Goal: Information Seeking & Learning: Learn about a topic

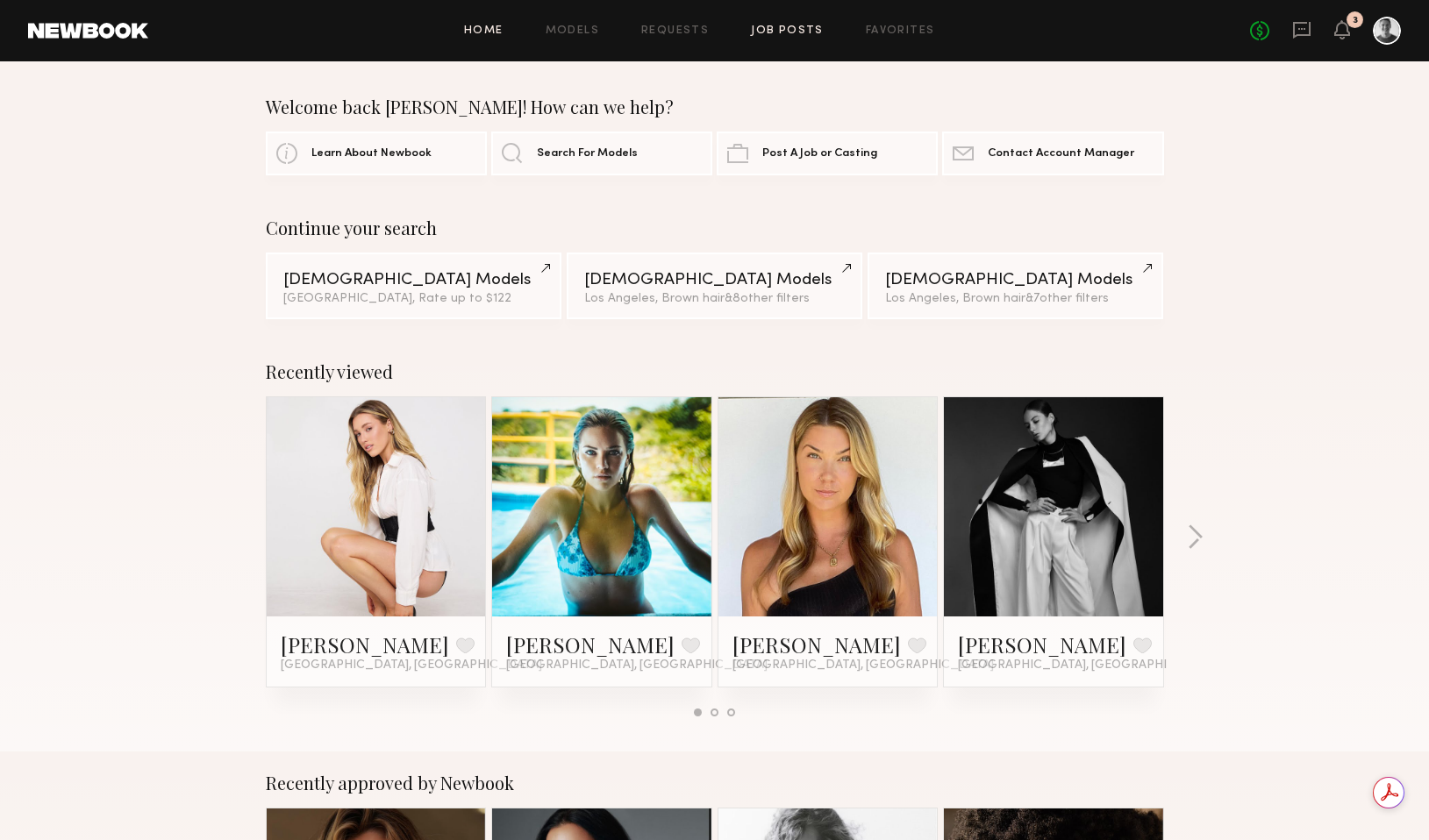
click at [782, 31] on link "Job Posts" at bounding box center [787, 31] width 72 height 11
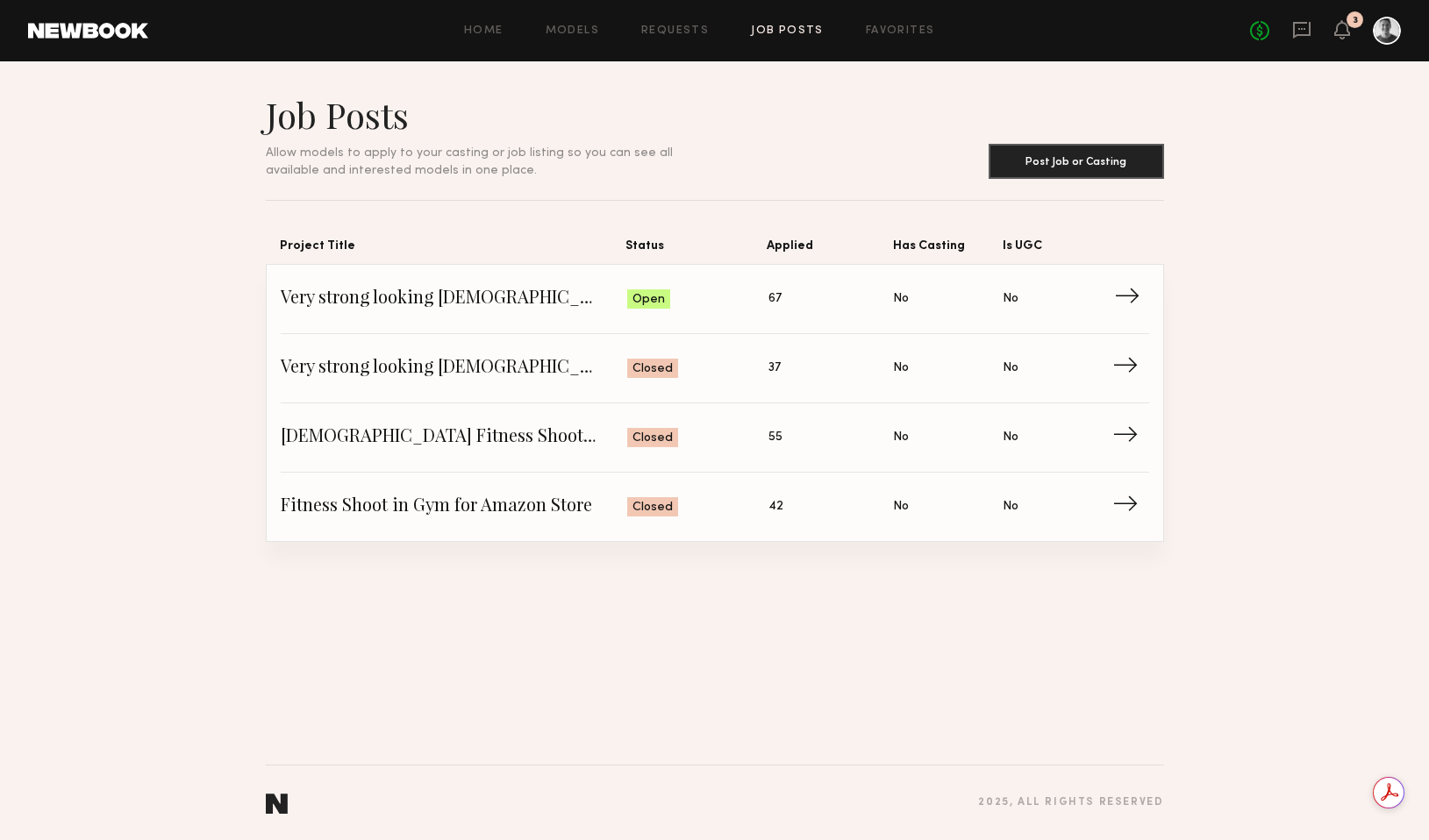
click at [1121, 296] on span "→" at bounding box center [1132, 299] width 36 height 26
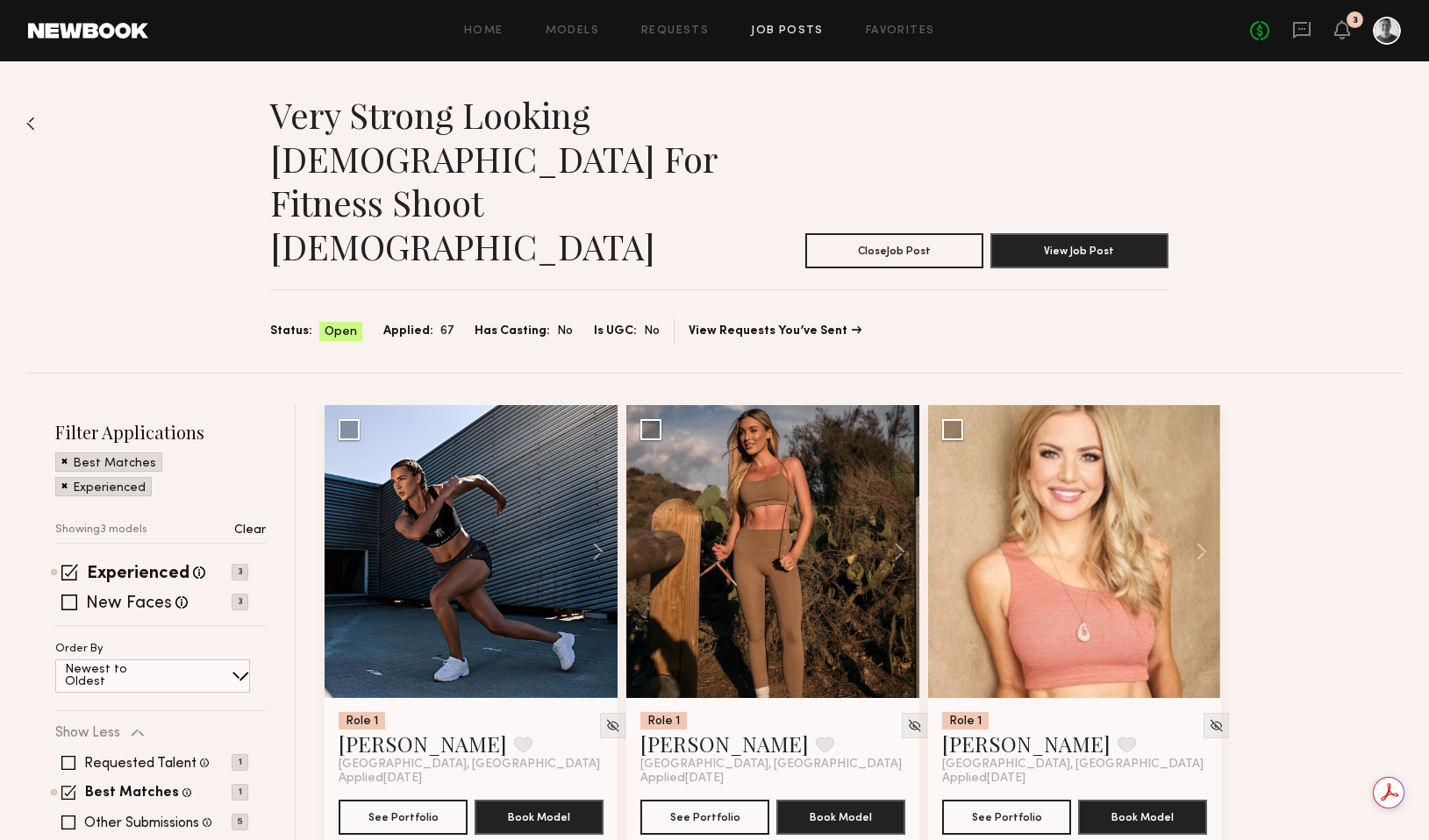
scroll to position [70, 0]
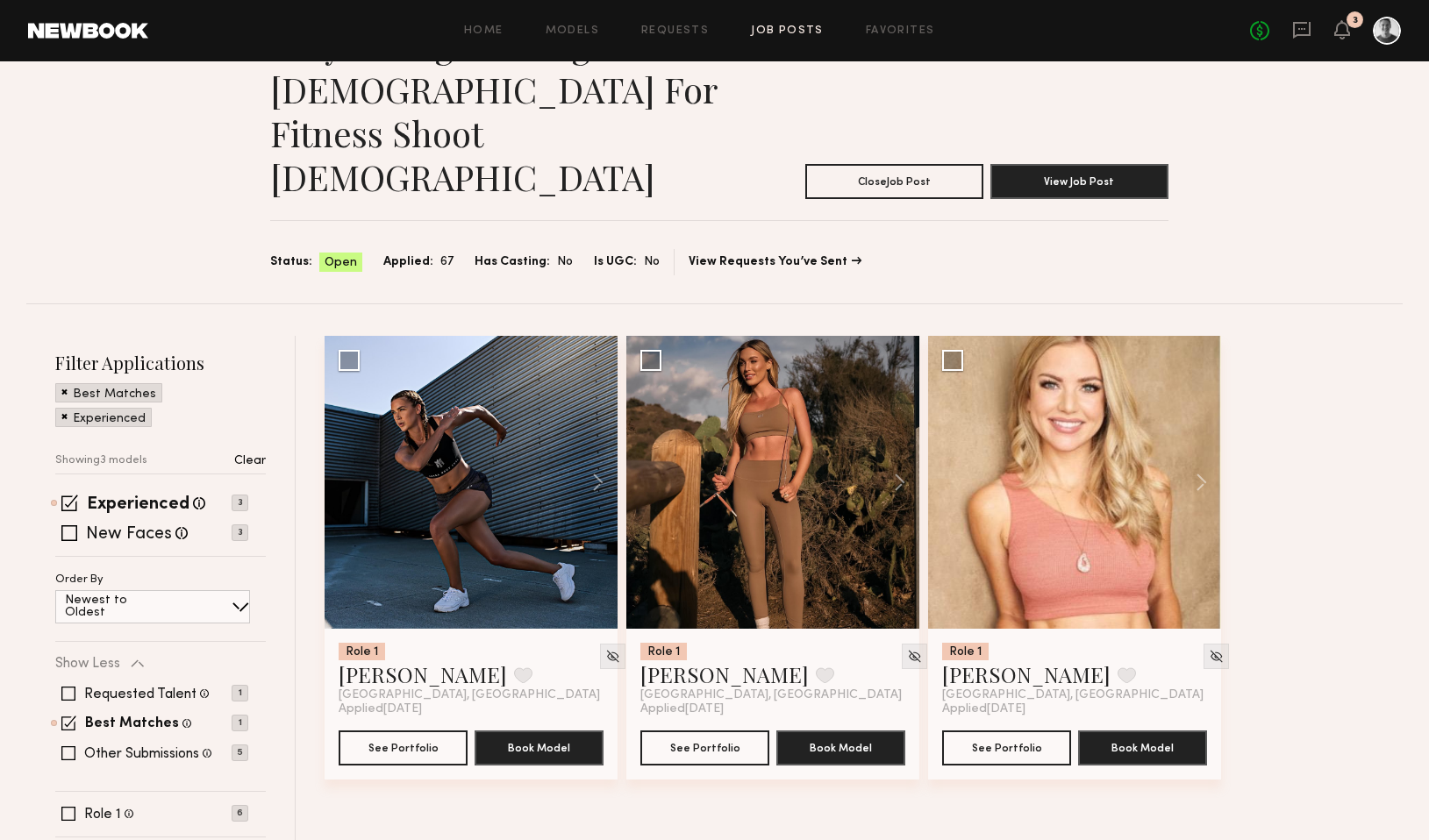
click at [62, 408] on span at bounding box center [64, 415] width 7 height 16
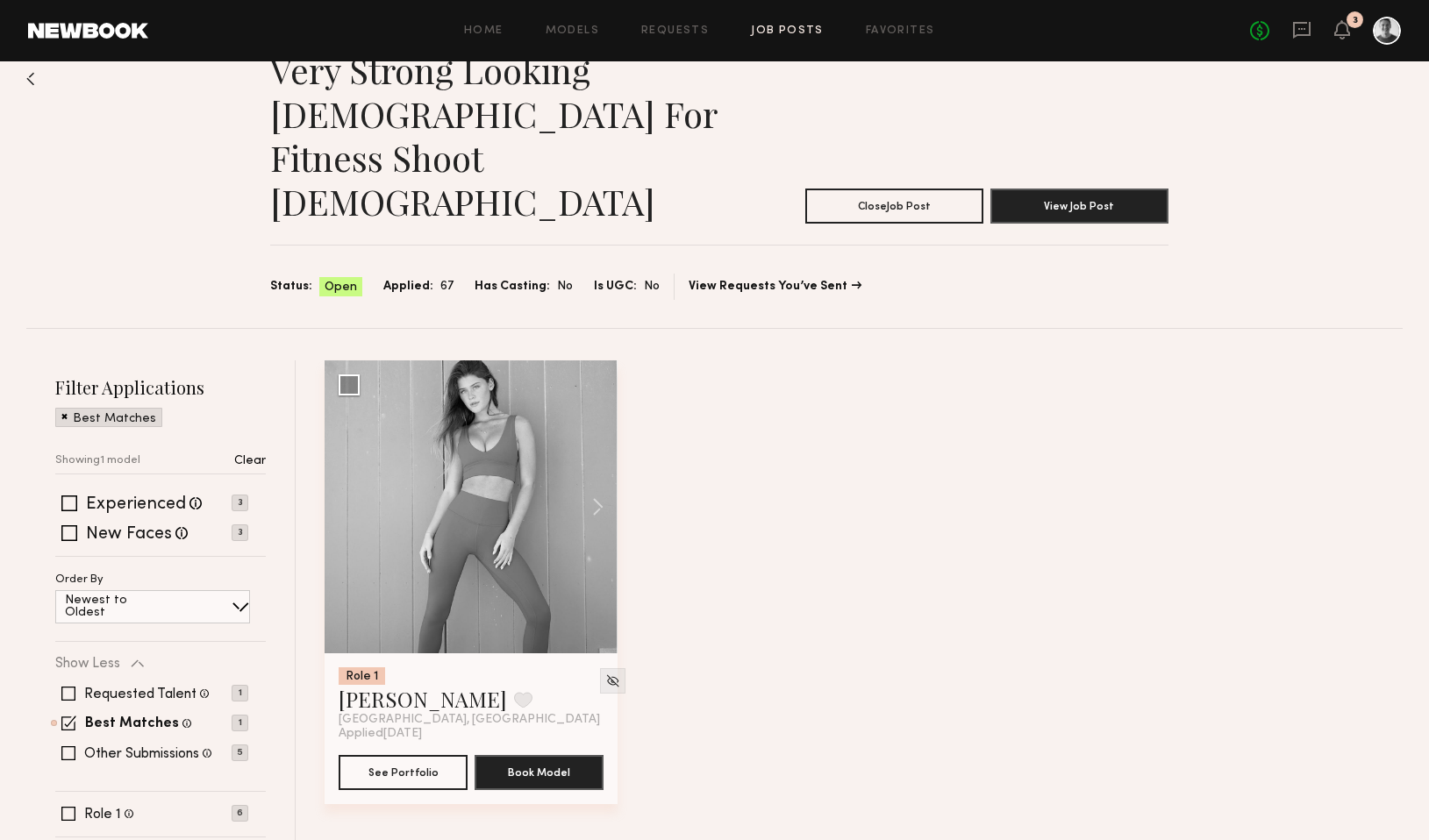
click at [62, 408] on span at bounding box center [64, 415] width 7 height 16
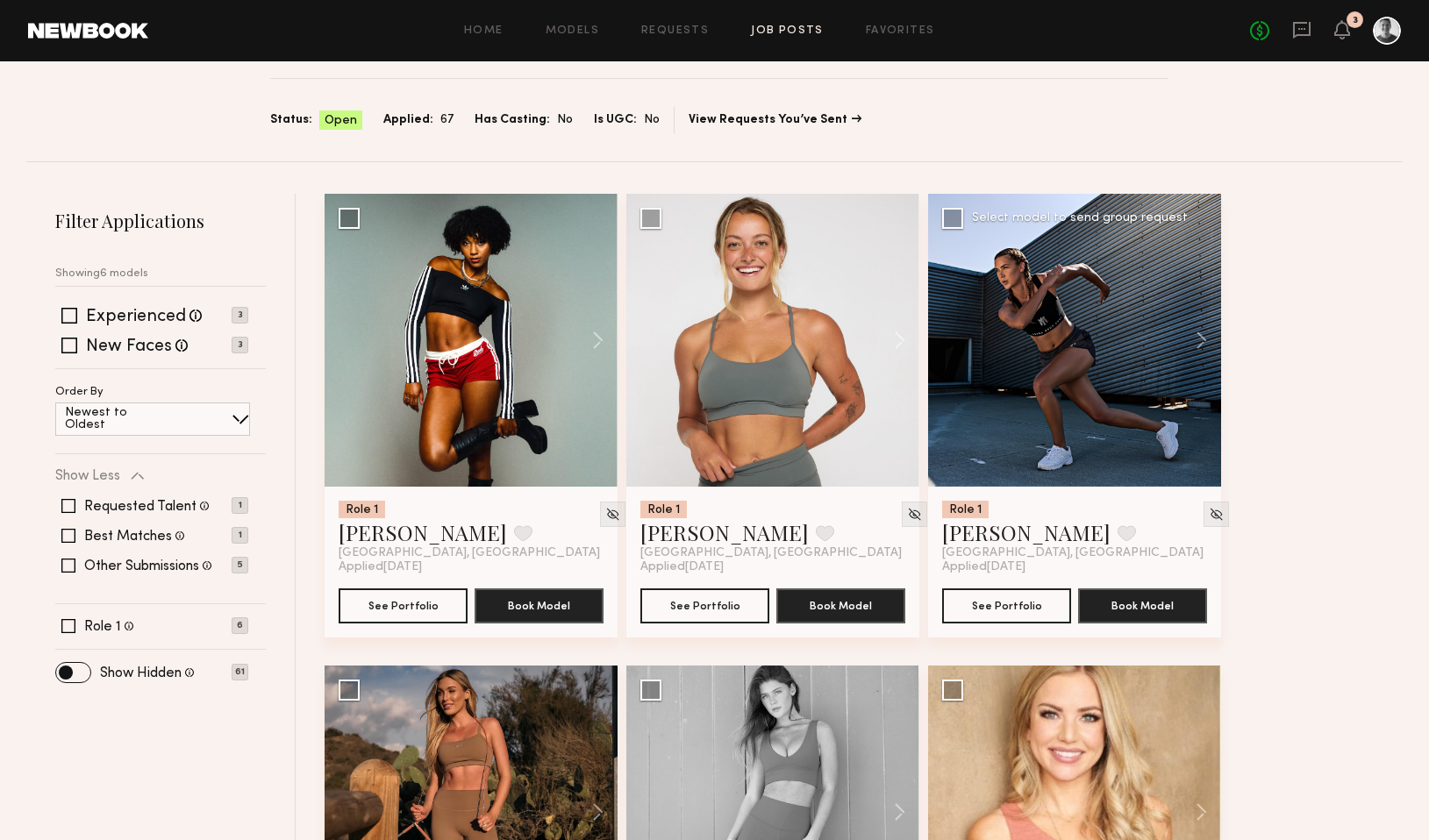
scroll to position [233, 0]
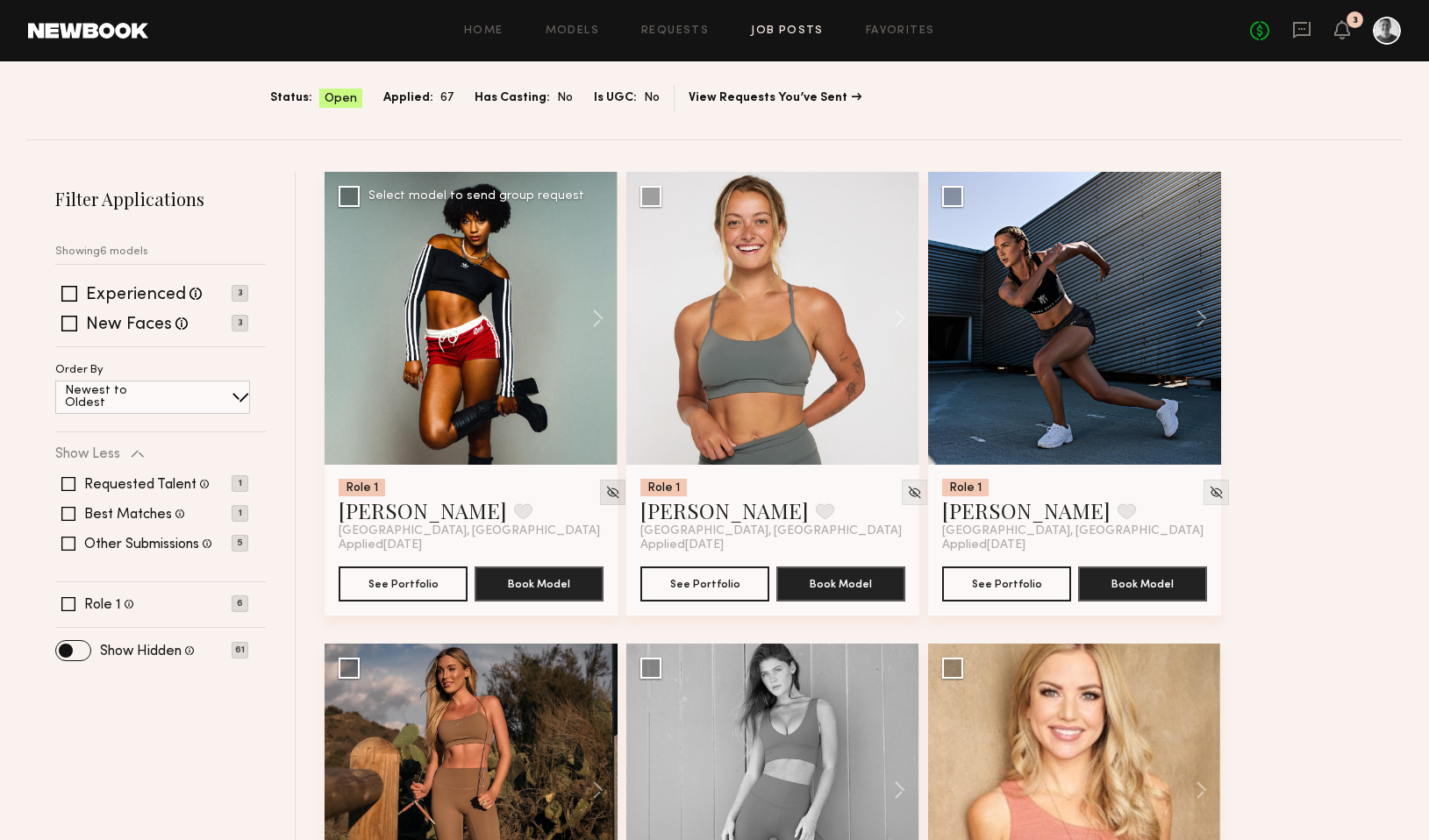
click at [605, 485] on img at bounding box center [613, 492] width 15 height 15
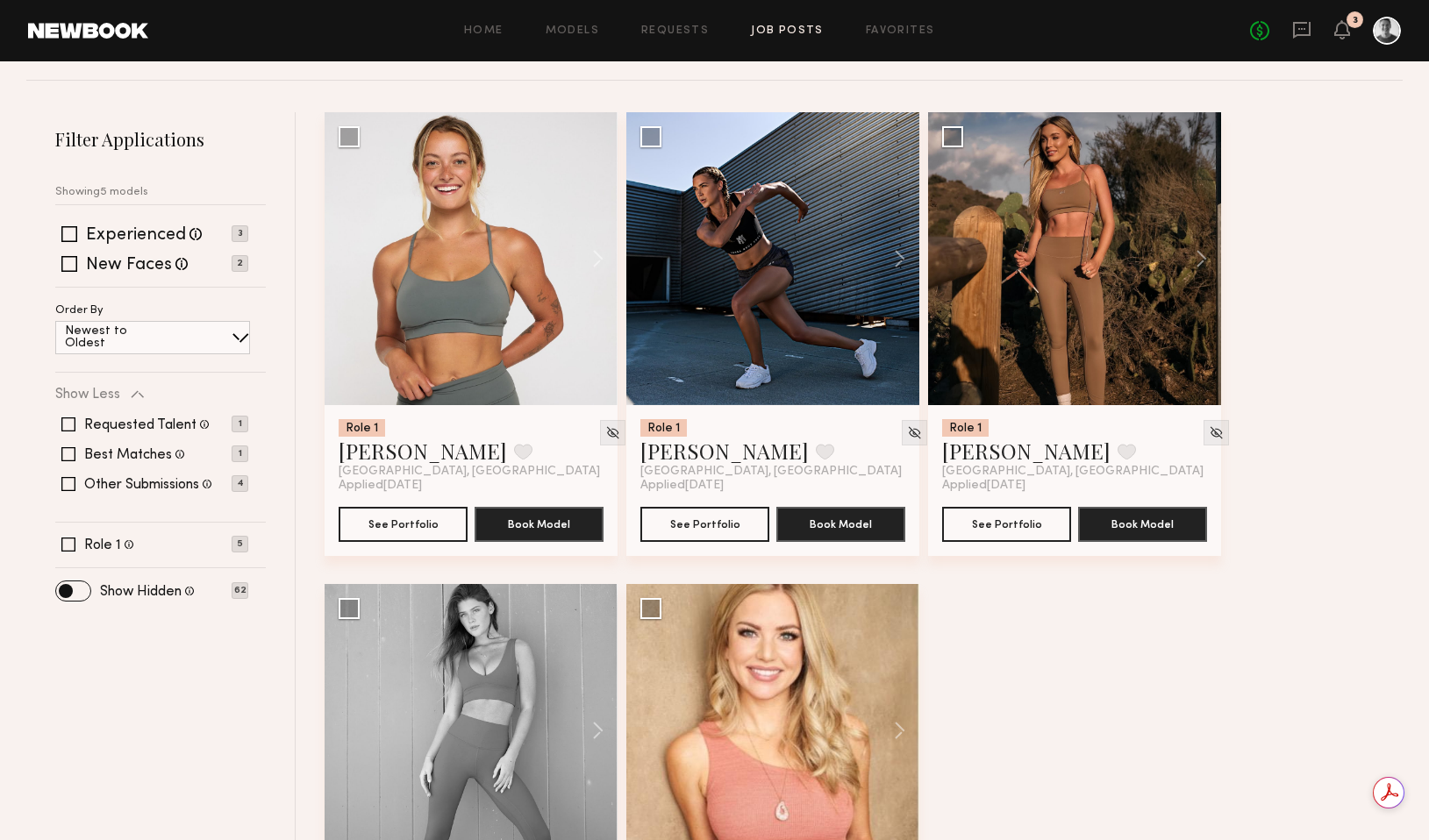
scroll to position [0, 0]
click at [1115, 623] on div "Role 1 [PERSON_NAME] Favorite [GEOGRAPHIC_DATA], [GEOGRAPHIC_DATA] Applied [DAT…" at bounding box center [868, 583] width 1087 height 943
